Goal: Task Accomplishment & Management: Manage account settings

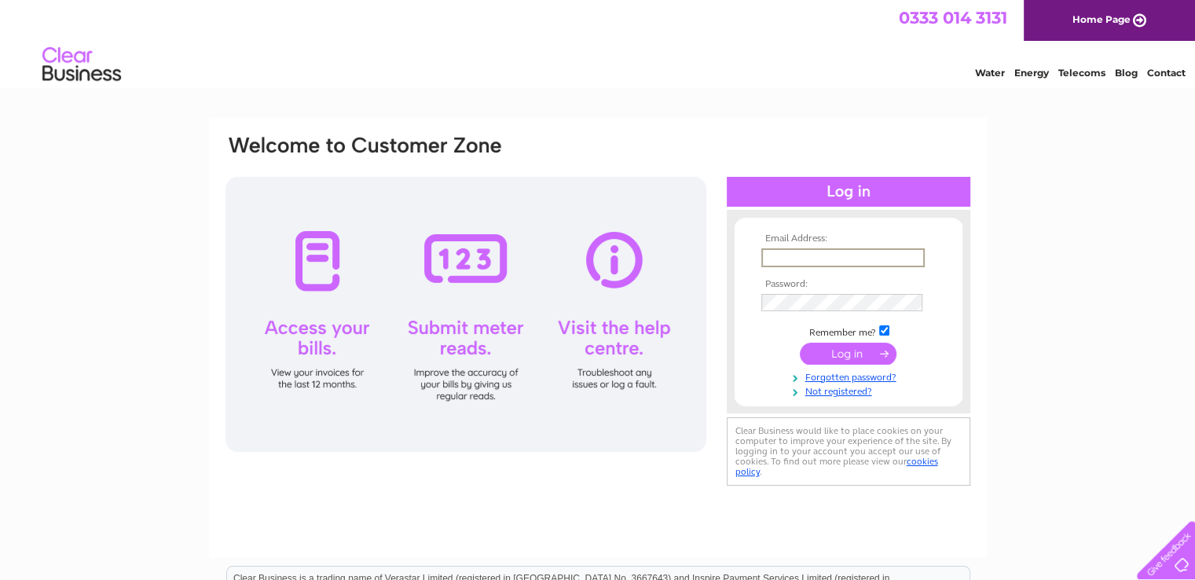
click at [792, 255] on input "text" at bounding box center [842, 257] width 163 height 19
type input "[EMAIL_ADDRESS][DOMAIN_NAME]"
click at [800, 342] on input "submit" at bounding box center [848, 353] width 97 height 22
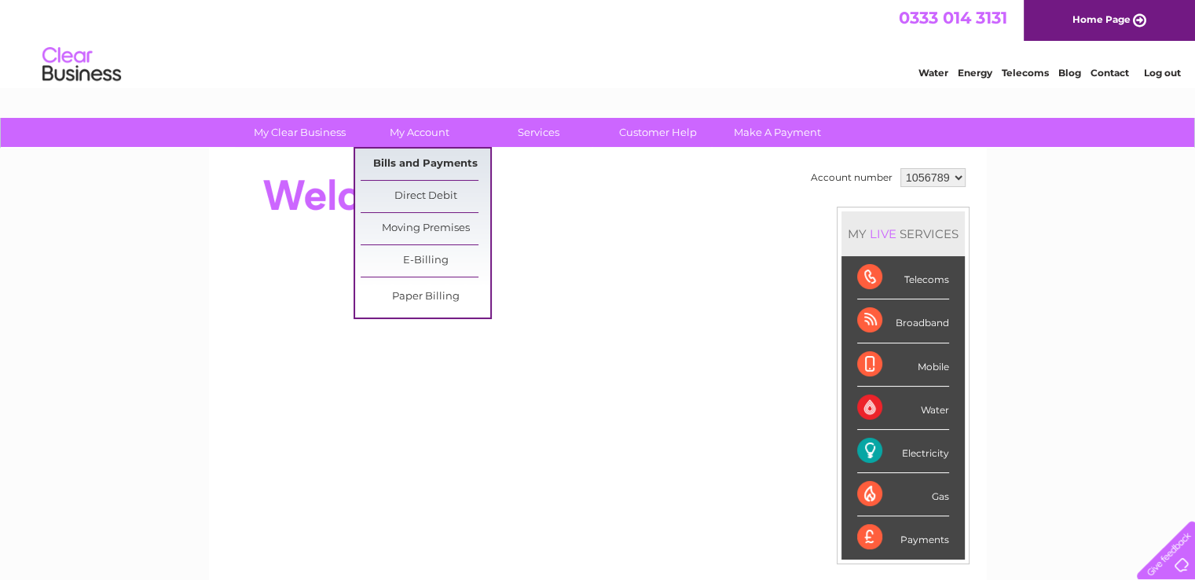
click at [423, 155] on link "Bills and Payments" at bounding box center [426, 163] width 130 height 31
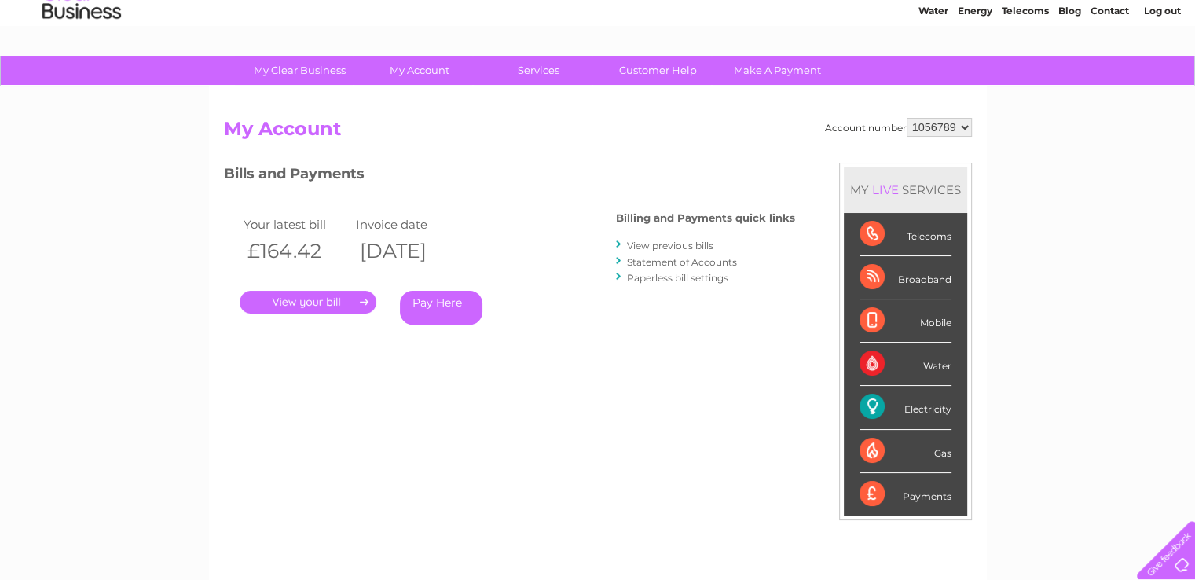
scroll to position [79, 0]
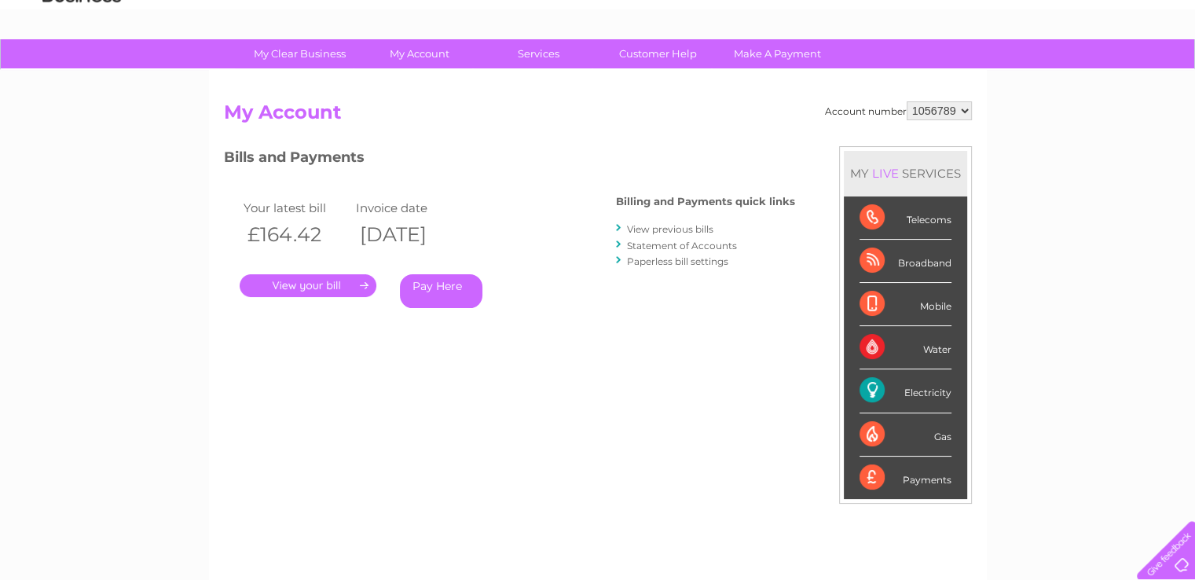
click at [310, 283] on link "." at bounding box center [308, 285] width 137 height 23
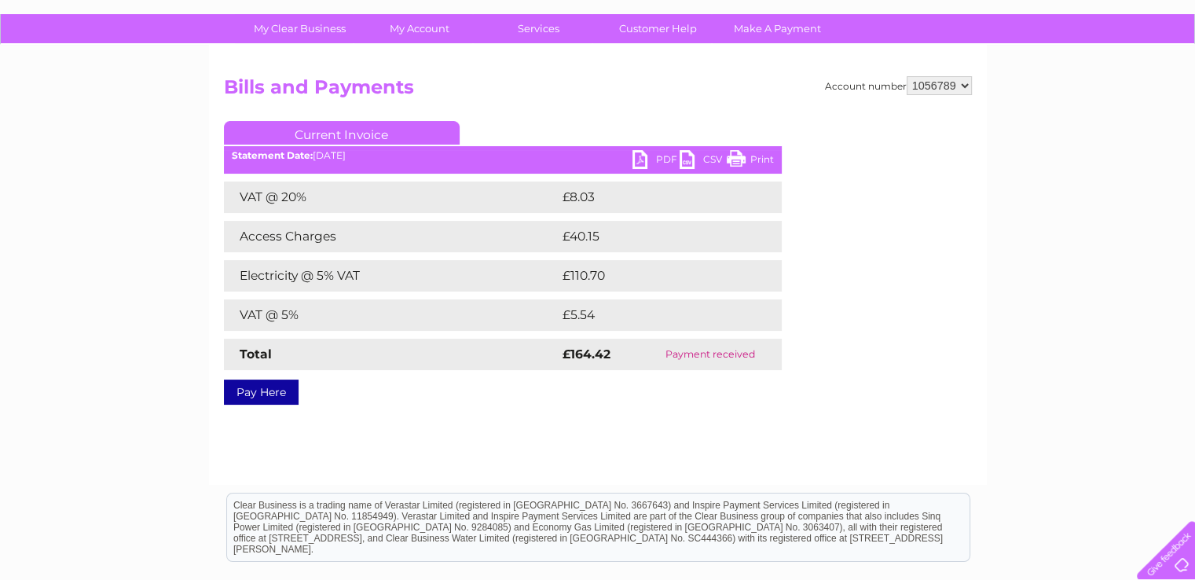
scroll to position [79, 0]
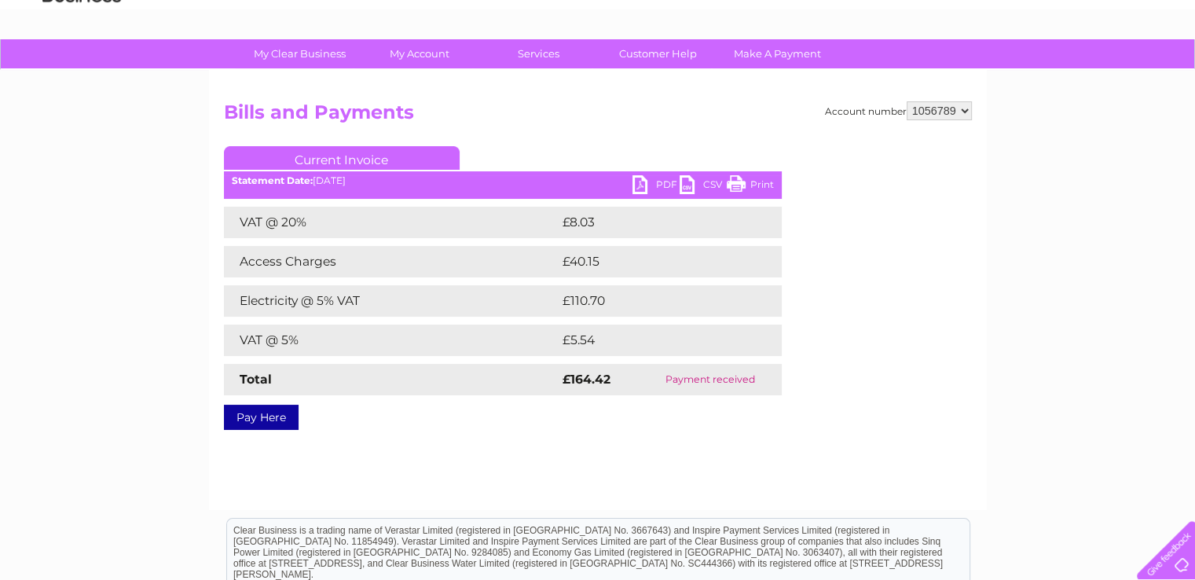
click at [638, 183] on link "PDF" at bounding box center [655, 186] width 47 height 23
